Goal: Task Accomplishment & Management: Manage account settings

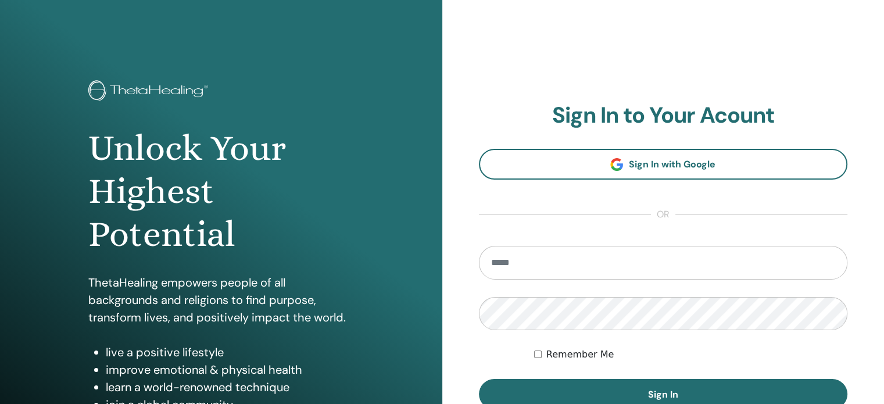
type input "**********"
click at [583, 356] on label "Remember Me" at bounding box center [580, 354] width 68 height 14
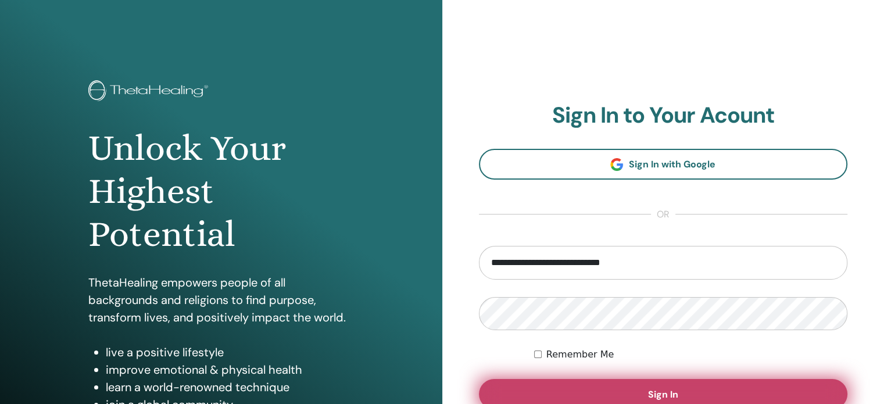
click at [602, 388] on button "Sign In" at bounding box center [663, 394] width 369 height 30
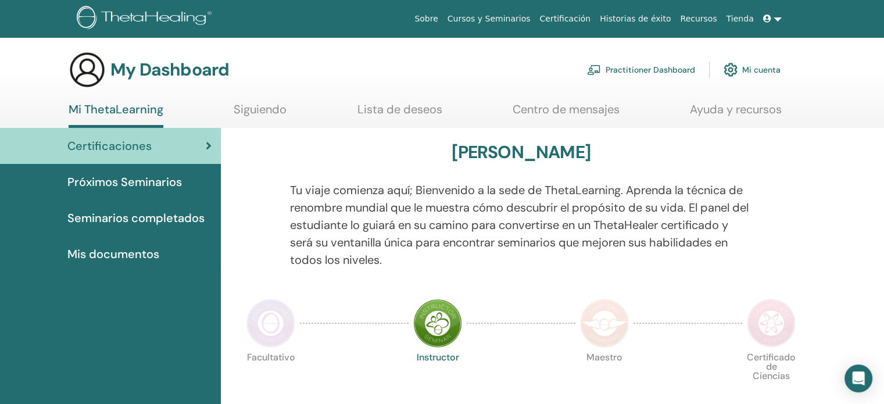
click at [177, 221] on span "Seminarios completados" at bounding box center [135, 217] width 137 height 17
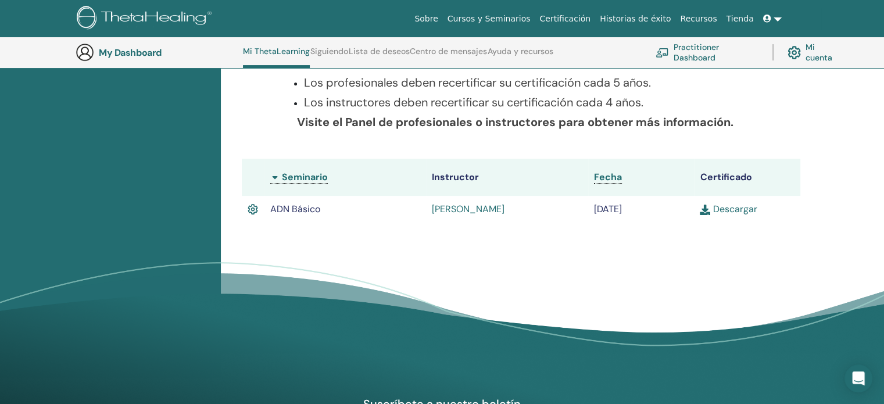
scroll to position [234, 0]
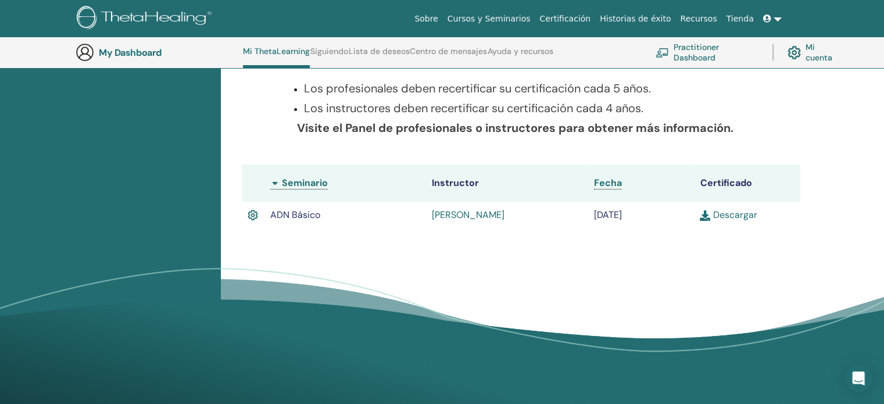
click at [732, 214] on link "Descargar" at bounding box center [728, 215] width 57 height 12
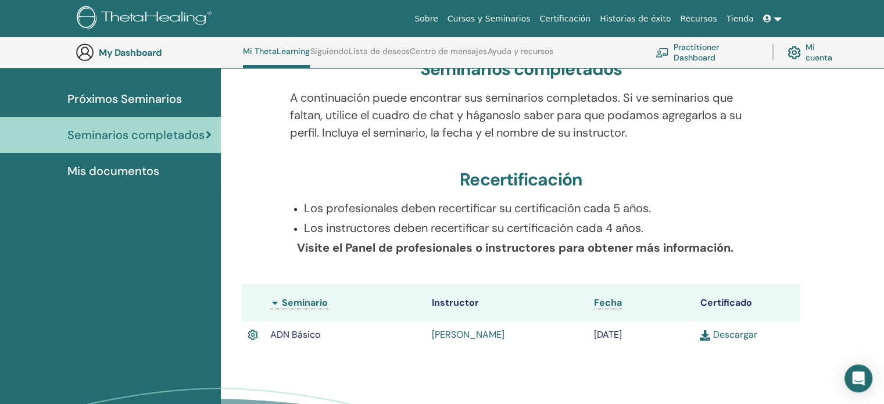
scroll to position [0, 0]
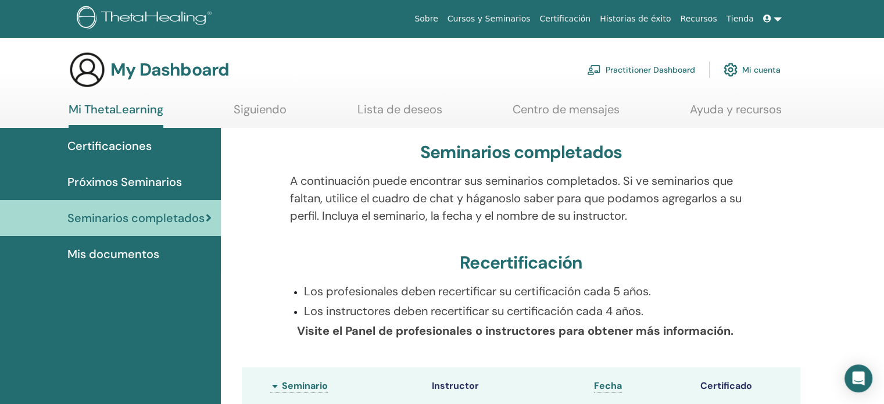
click at [635, 69] on link "Practitioner Dashboard" at bounding box center [641, 70] width 108 height 26
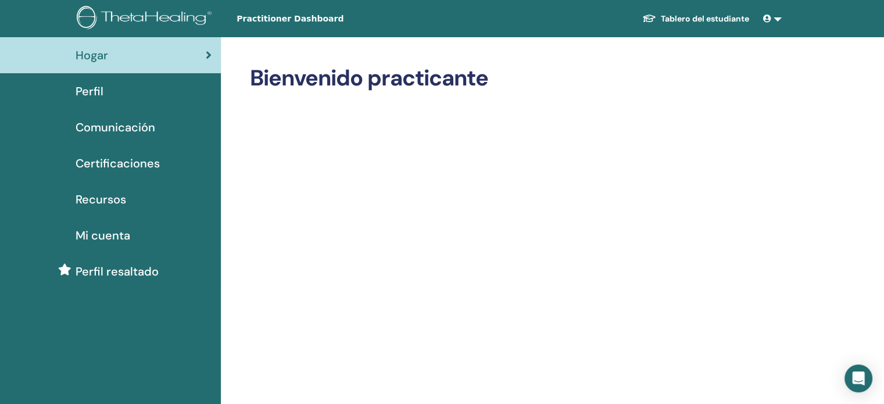
click at [106, 98] on div "Perfil" at bounding box center [110, 91] width 202 height 17
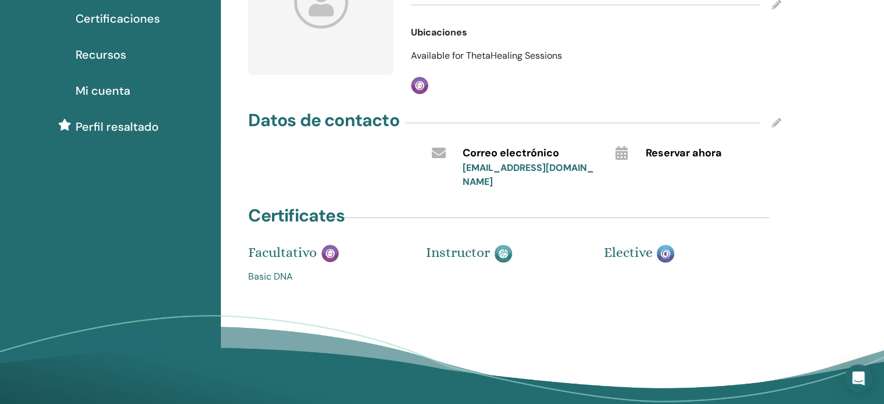
scroll to position [145, 0]
click at [327, 244] on img at bounding box center [329, 252] width 17 height 17
click at [497, 244] on img at bounding box center [503, 253] width 17 height 18
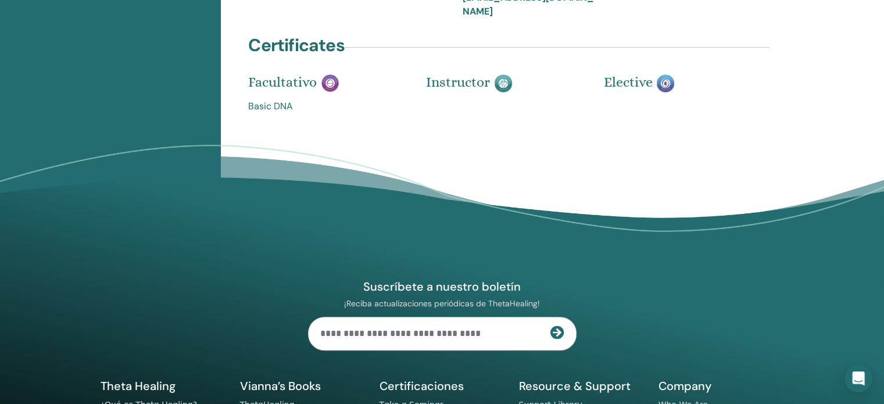
scroll to position [0, 0]
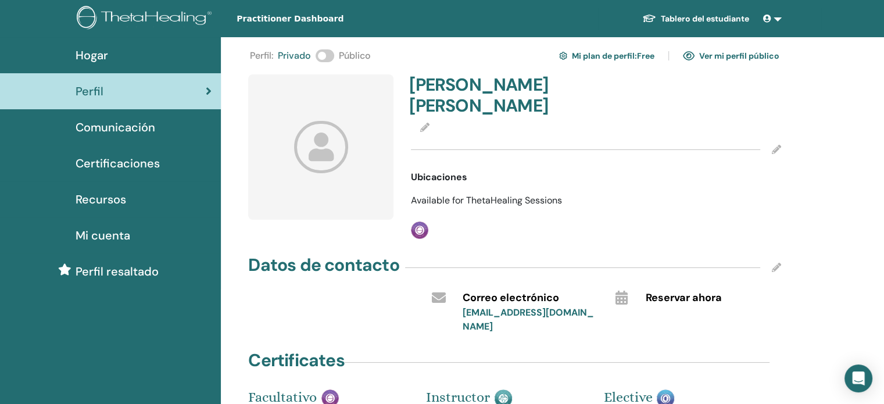
click at [615, 55] on link "Mi plan de perfil : Free" at bounding box center [606, 55] width 95 height 19
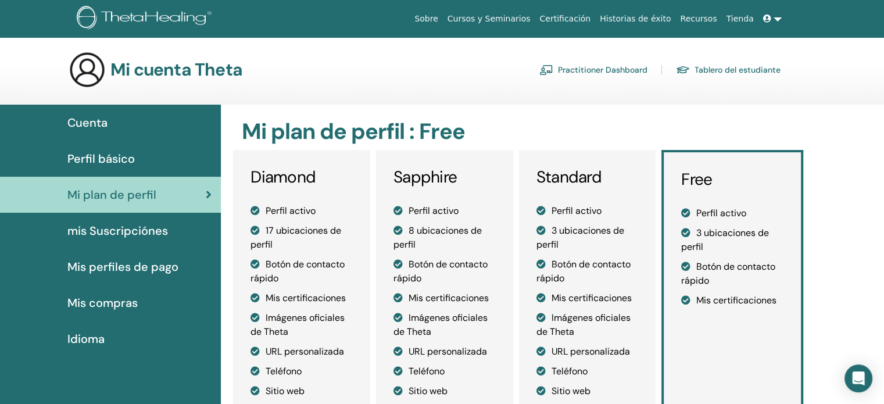
click at [135, 233] on span "mis Suscripciónes" at bounding box center [117, 230] width 101 height 17
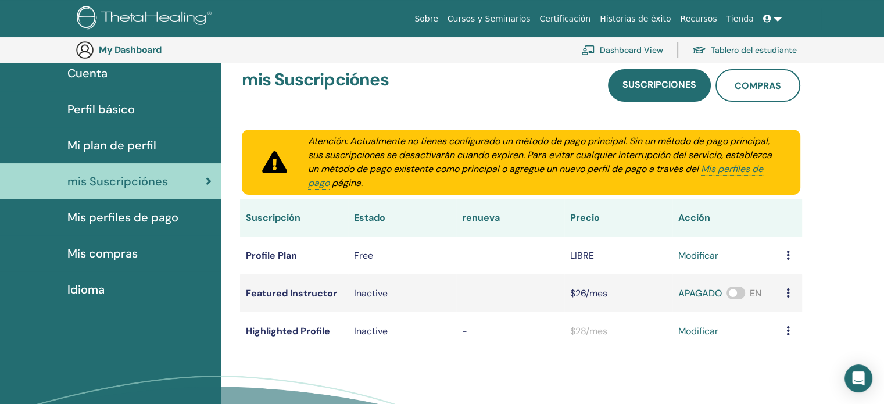
scroll to position [112, 0]
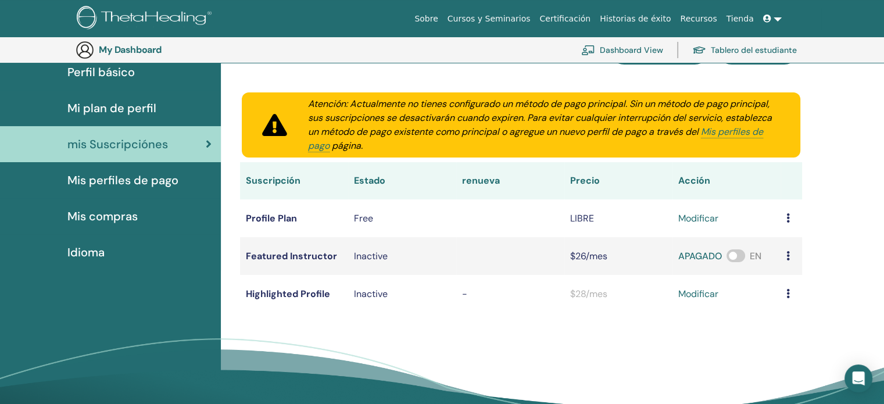
click at [110, 73] on span "Perfil básico" at bounding box center [100, 71] width 67 height 17
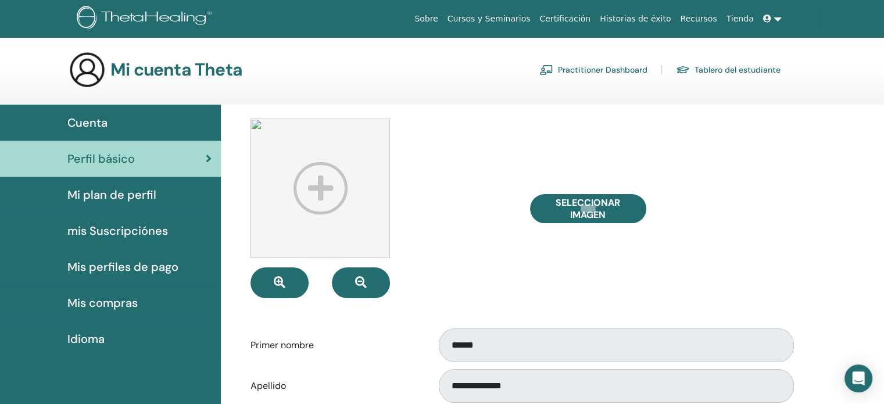
click at [723, 71] on link "Tablero del estudiante" at bounding box center [728, 69] width 105 height 19
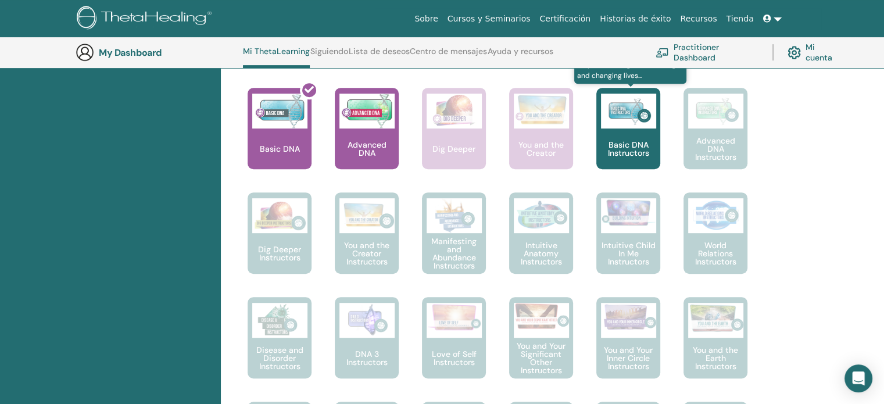
scroll to position [505, 0]
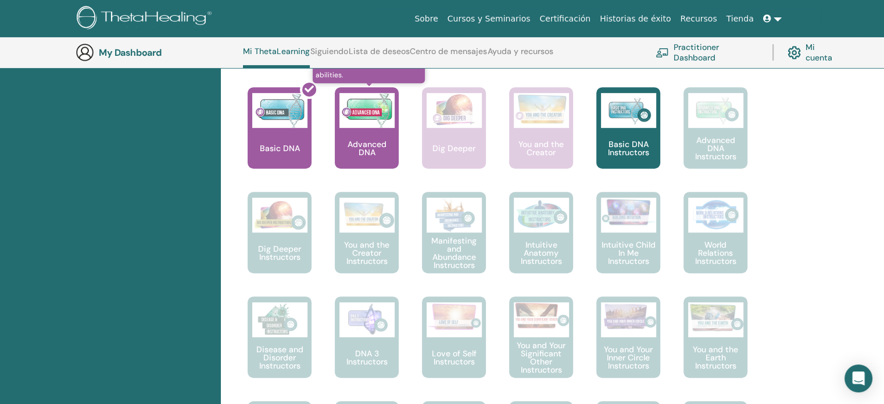
click at [360, 140] on p "Advanced DNA" at bounding box center [367, 148] width 64 height 16
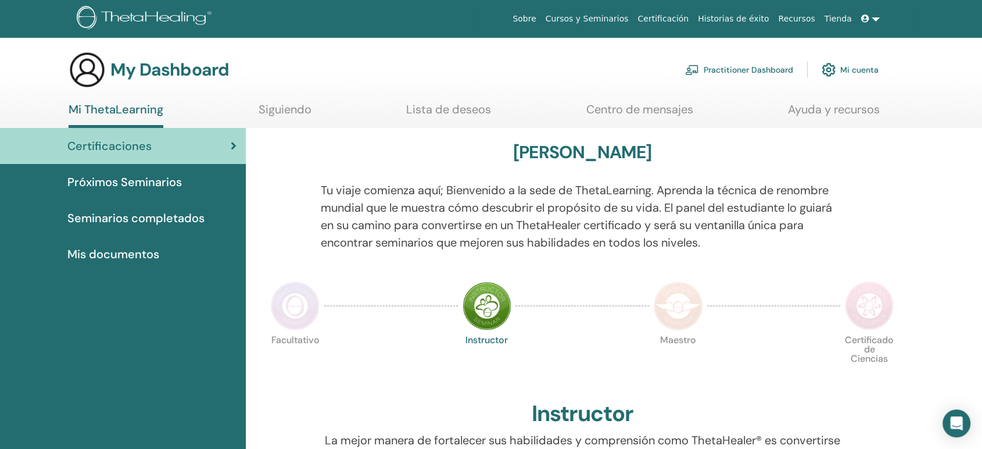
click at [758, 73] on link "Practitioner Dashboard" at bounding box center [739, 70] width 108 height 26
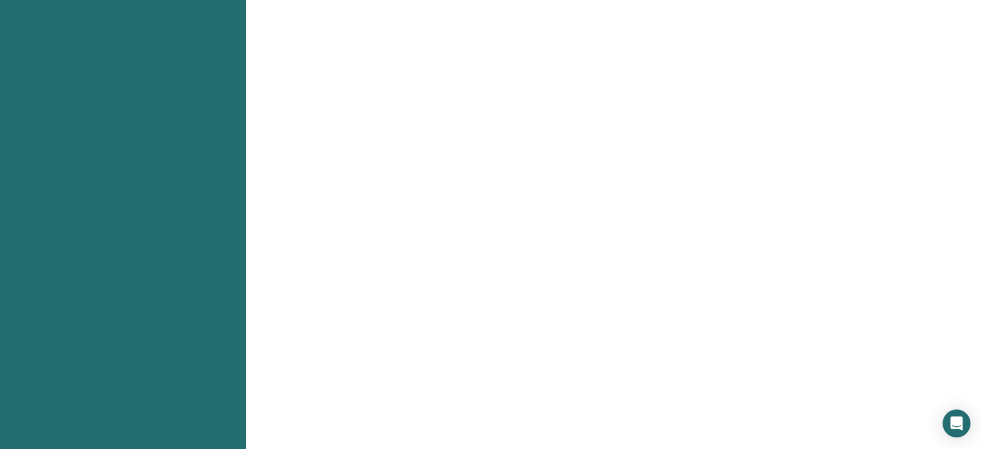
scroll to position [463, 0]
